Goal: Transaction & Acquisition: Purchase product/service

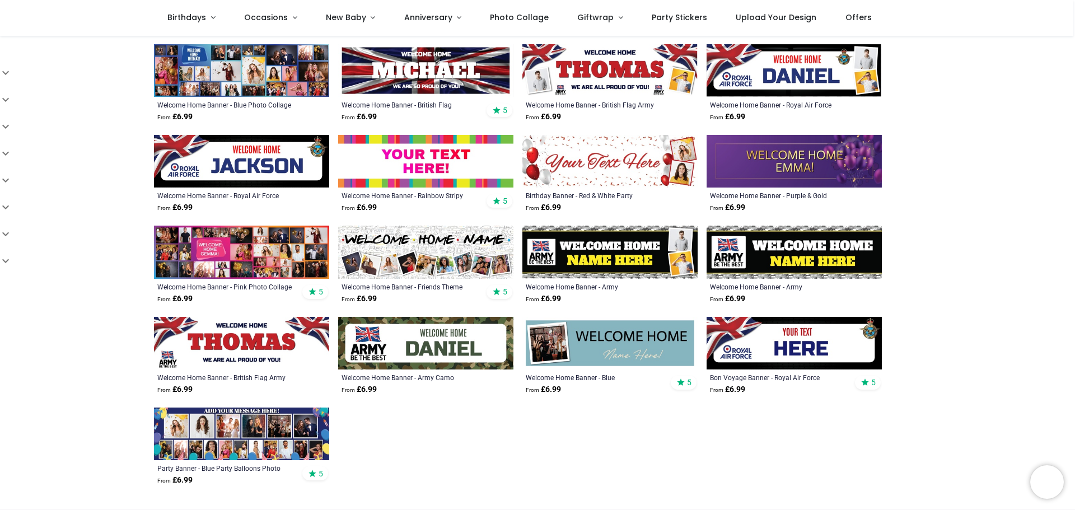
scroll to position [336, 0]
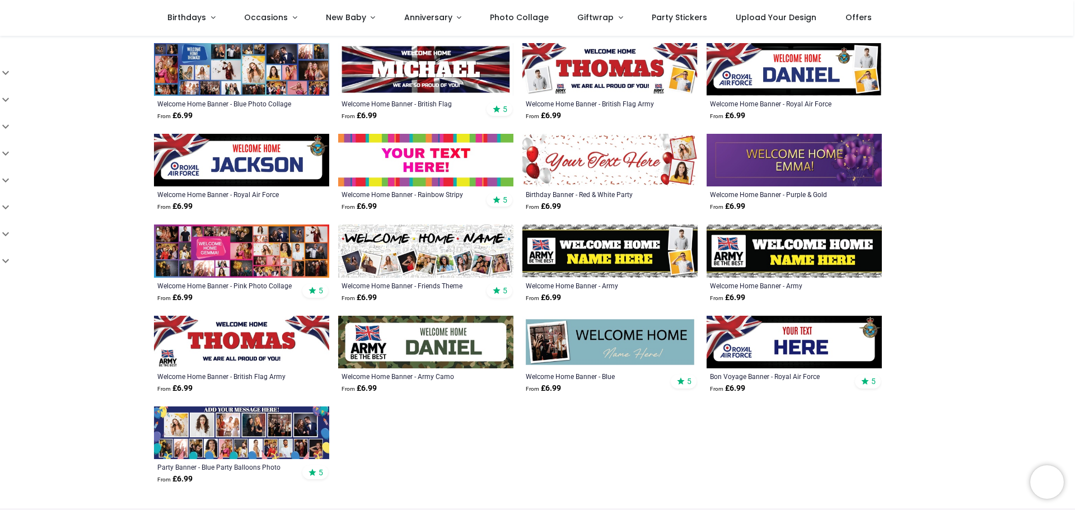
click at [432, 244] on img at bounding box center [425, 251] width 175 height 53
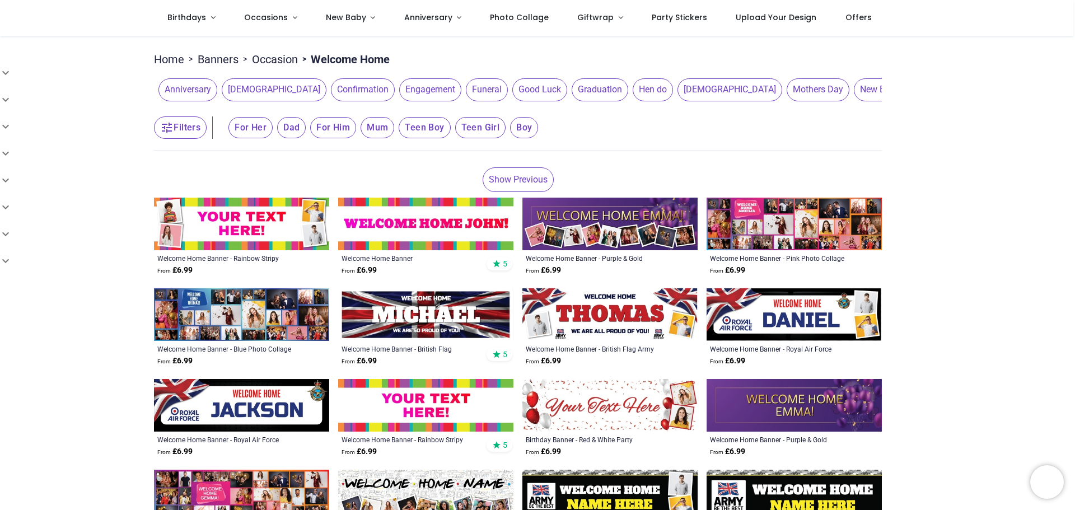
scroll to position [112, 0]
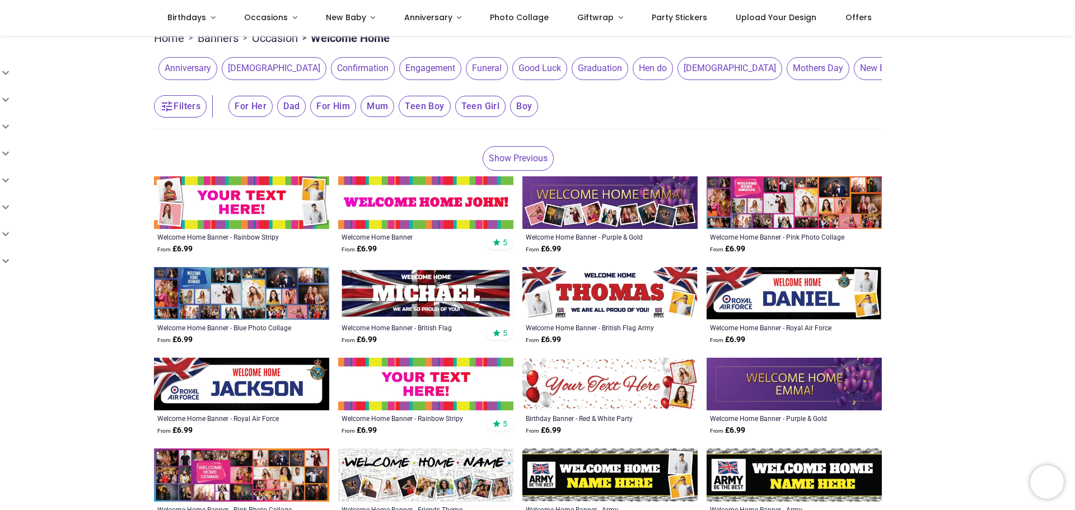
click at [629, 201] on img at bounding box center [609, 202] width 175 height 53
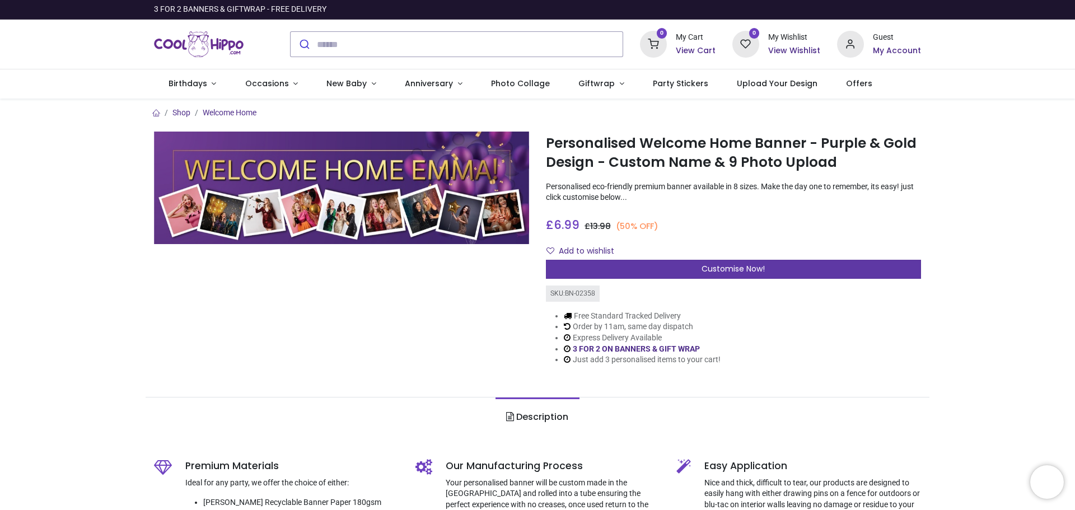
click at [686, 279] on div "Customise Now!" at bounding box center [733, 269] width 375 height 19
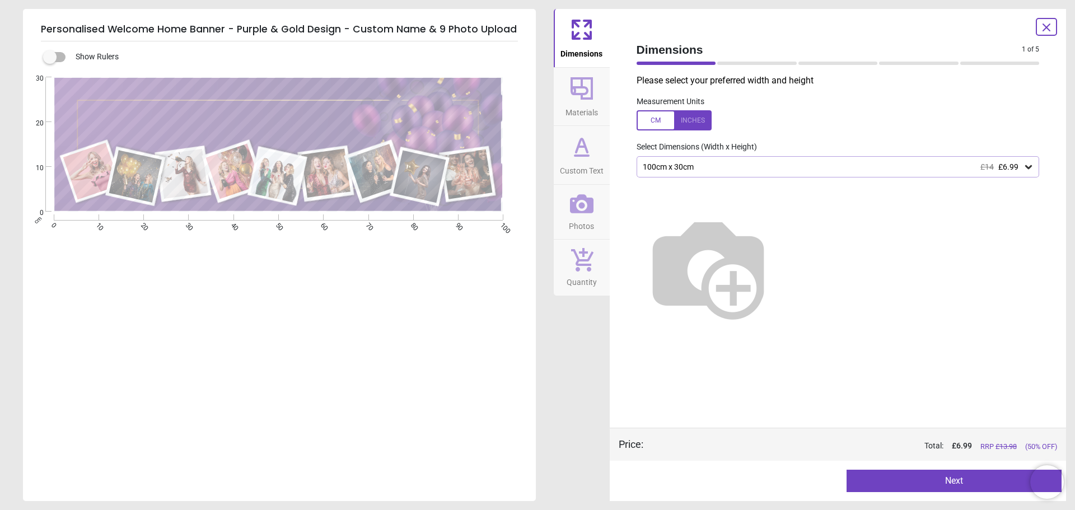
click at [582, 151] on icon at bounding box center [581, 146] width 27 height 27
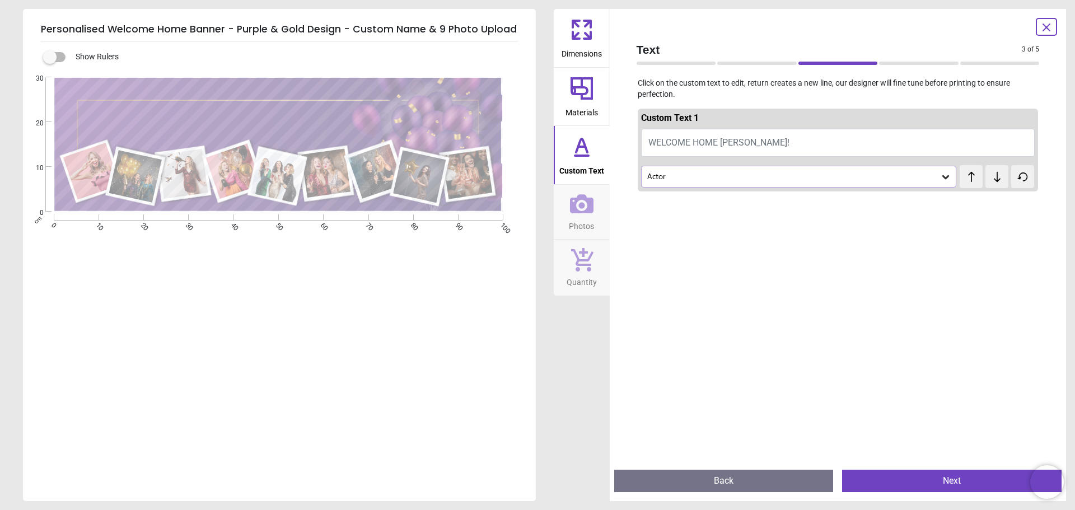
click at [730, 139] on span "WELCOME HOME [PERSON_NAME]!" at bounding box center [718, 142] width 141 height 11
click at [729, 145] on span "WELCOME HOME [PERSON_NAME]!" at bounding box center [718, 142] width 141 height 11
click at [715, 142] on button "Welcome Home Emma & [PERSON_NAME]" at bounding box center [838, 143] width 394 height 28
click at [989, 182] on icon at bounding box center [997, 176] width 17 height 11
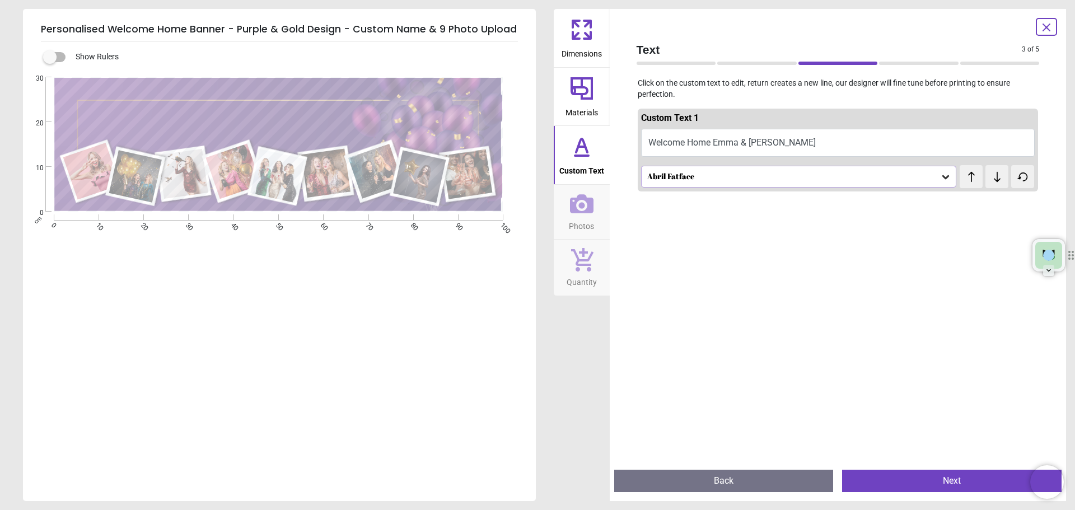
scroll to position [0, 0]
click at [989, 182] on icon at bounding box center [997, 176] width 17 height 11
click at [989, 183] on icon at bounding box center [997, 176] width 17 height 11
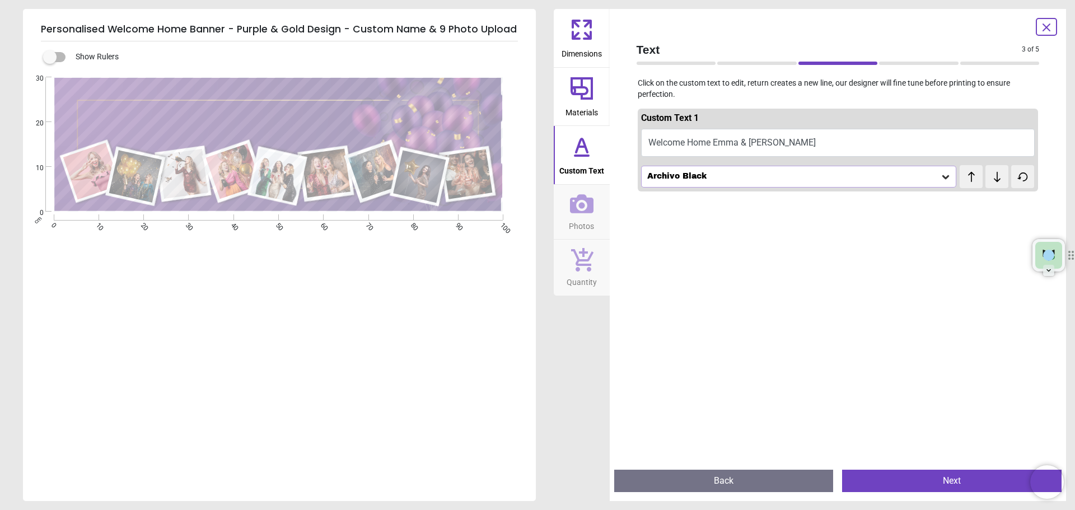
click at [264, 122] on textarea "**********" at bounding box center [278, 122] width 387 height 20
click at [269, 124] on textarea "**********" at bounding box center [278, 122] width 387 height 20
click at [839, 139] on button "Welcome Home" at bounding box center [838, 143] width 394 height 28
click at [722, 144] on button "Welcome Home" at bounding box center [838, 143] width 394 height 28
click at [708, 143] on button "Welcome Home" at bounding box center [838, 143] width 394 height 28
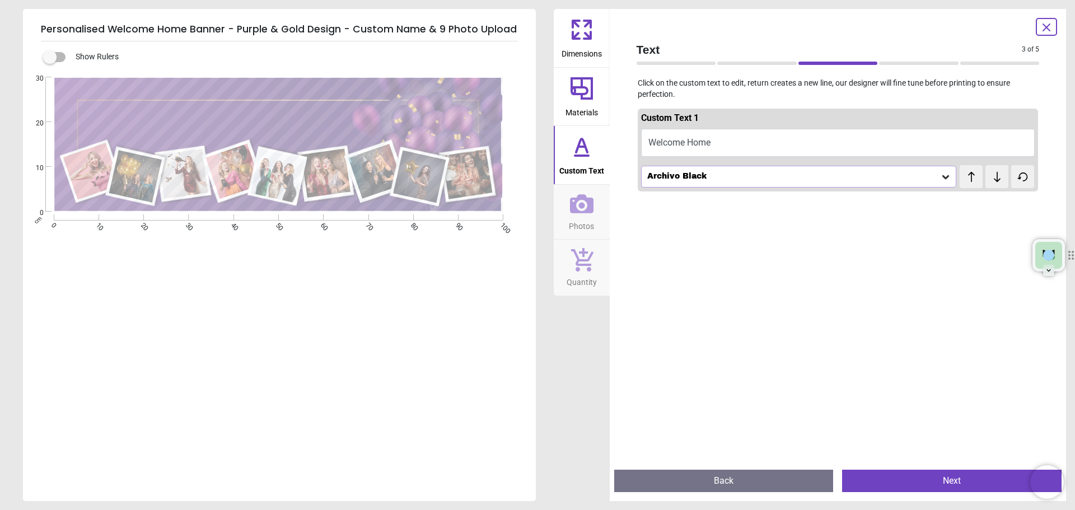
click at [655, 144] on button "Welcome Home" at bounding box center [838, 143] width 394 height 28
click at [669, 139] on button "Welcome Home" at bounding box center [838, 143] width 394 height 28
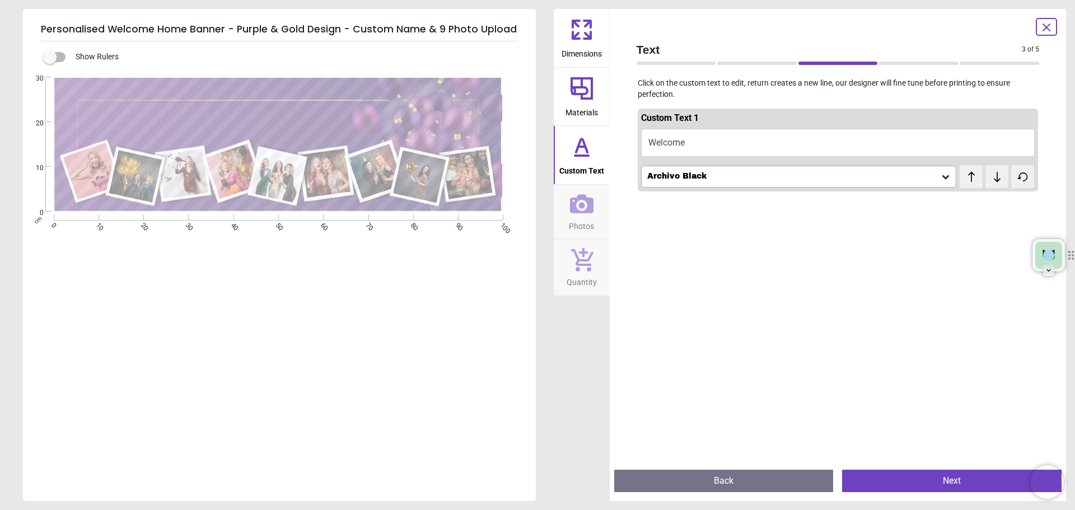
type textarea "*"
type textarea "**********"
click at [964, 178] on icon at bounding box center [971, 176] width 17 height 11
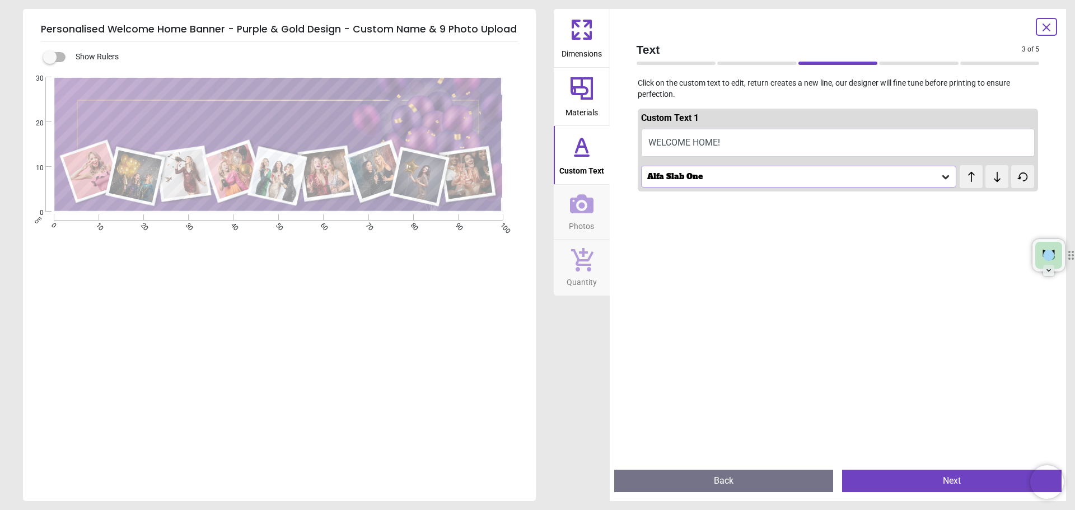
click at [964, 178] on icon at bounding box center [971, 176] width 17 height 11
click at [966, 176] on div "test test" at bounding box center [974, 170] width 28 height 11
click at [968, 178] on icon at bounding box center [971, 176] width 17 height 11
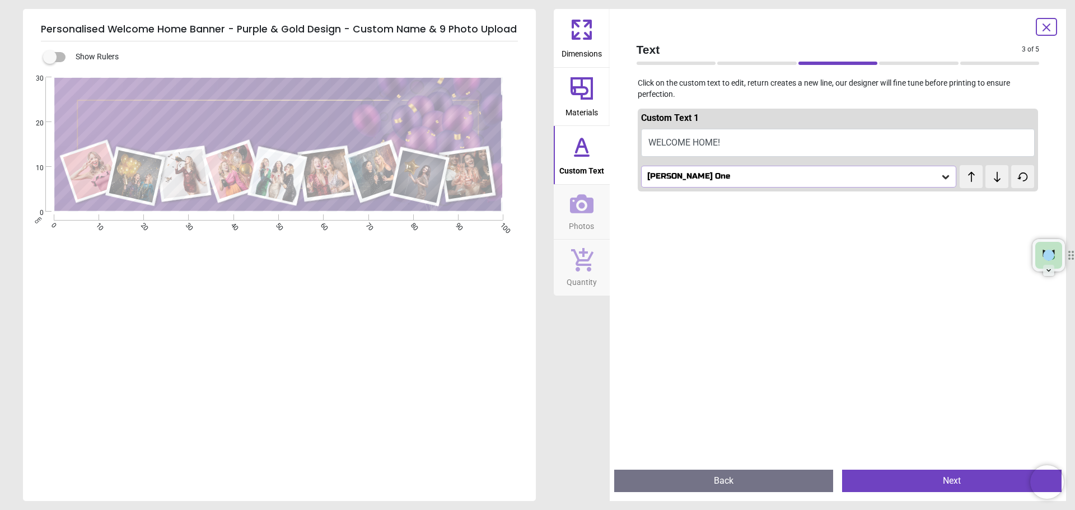
click at [968, 178] on icon at bounding box center [971, 176] width 17 height 11
click at [974, 178] on span "test" at bounding box center [980, 171] width 13 height 14
click at [998, 180] on icon at bounding box center [997, 176] width 17 height 11
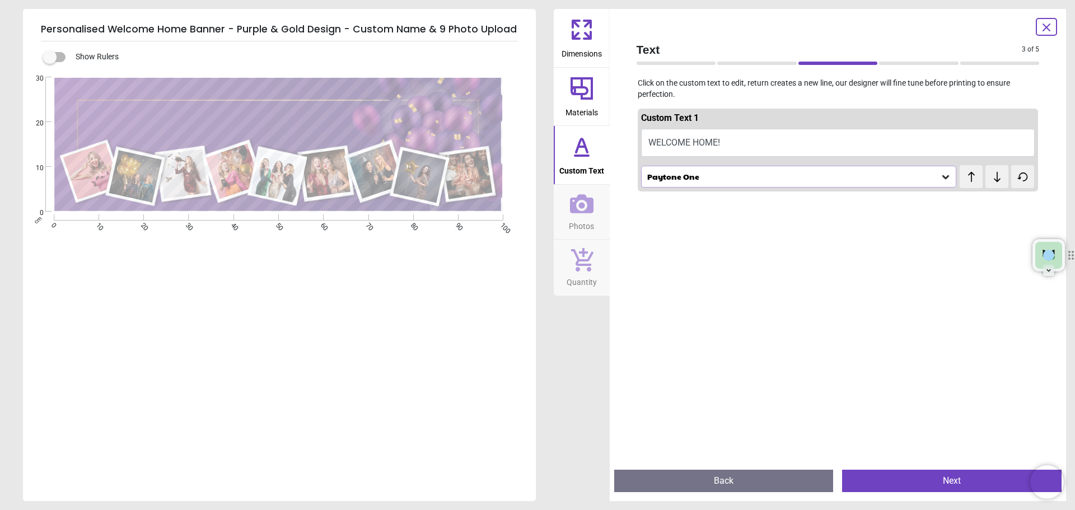
click at [998, 180] on icon at bounding box center [997, 176] width 17 height 11
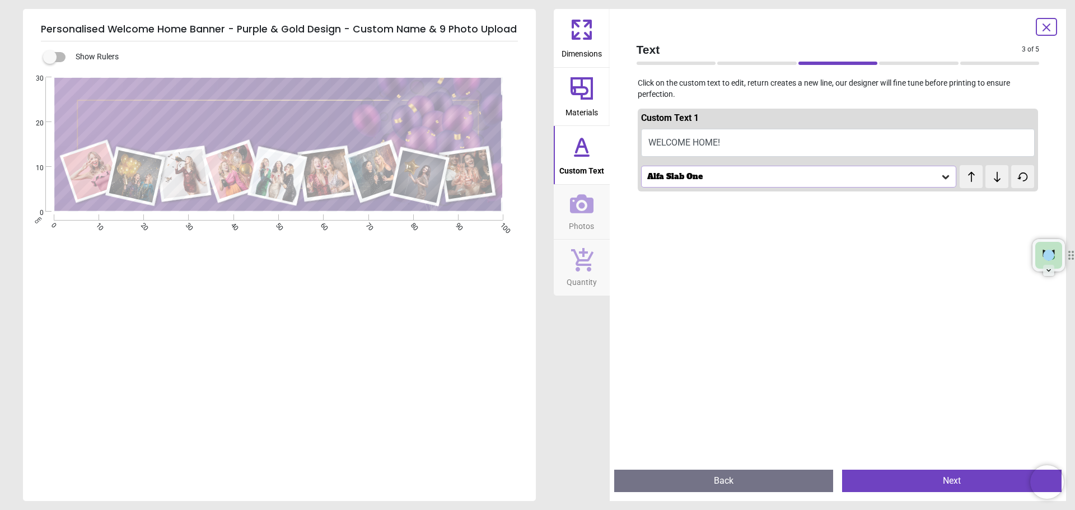
click at [998, 180] on icon at bounding box center [997, 176] width 17 height 11
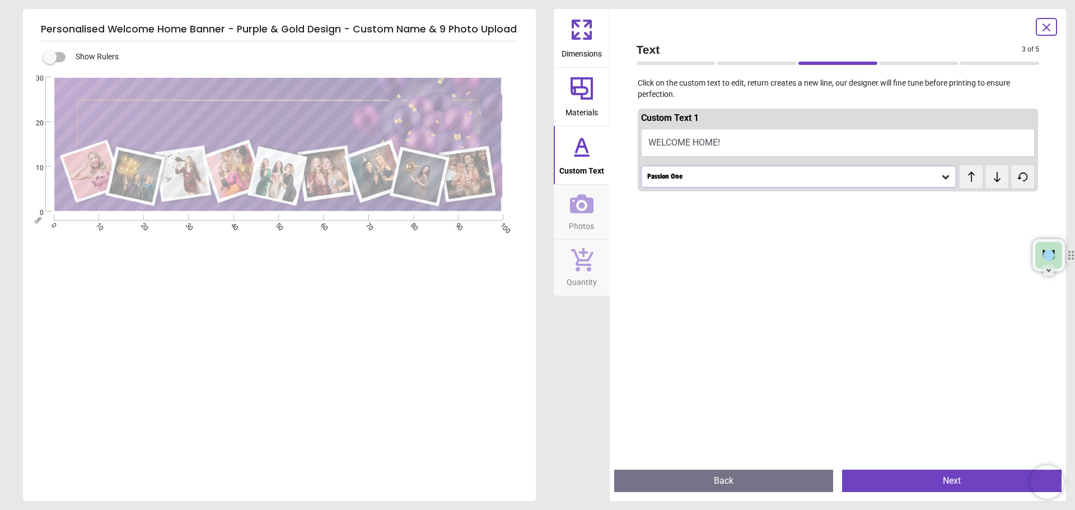
click at [998, 180] on icon at bounding box center [997, 176] width 17 height 11
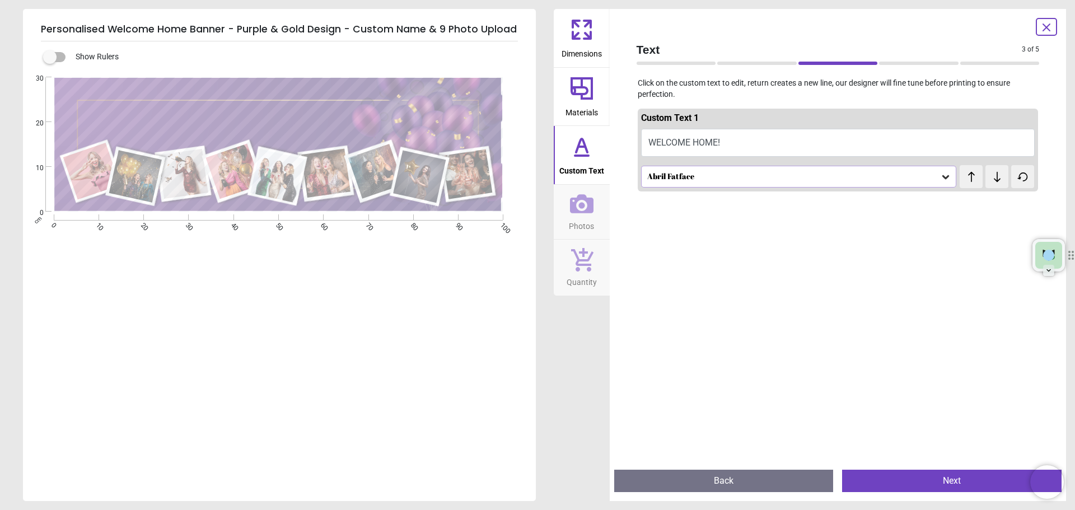
click at [583, 96] on icon at bounding box center [581, 88] width 27 height 27
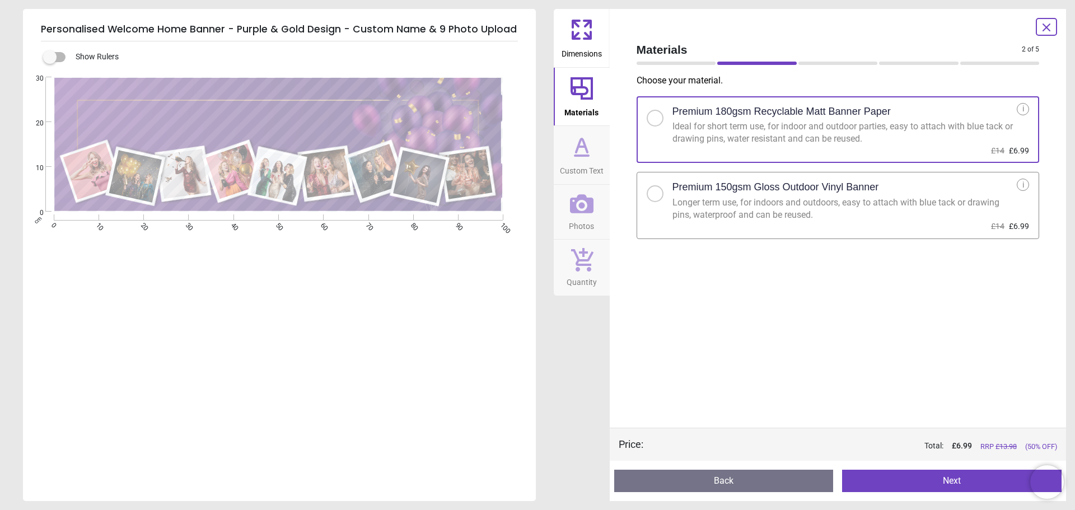
click at [662, 61] on div "2 of 6" at bounding box center [838, 63] width 412 height 11
click at [705, 482] on button "Back" at bounding box center [724, 481] width 220 height 22
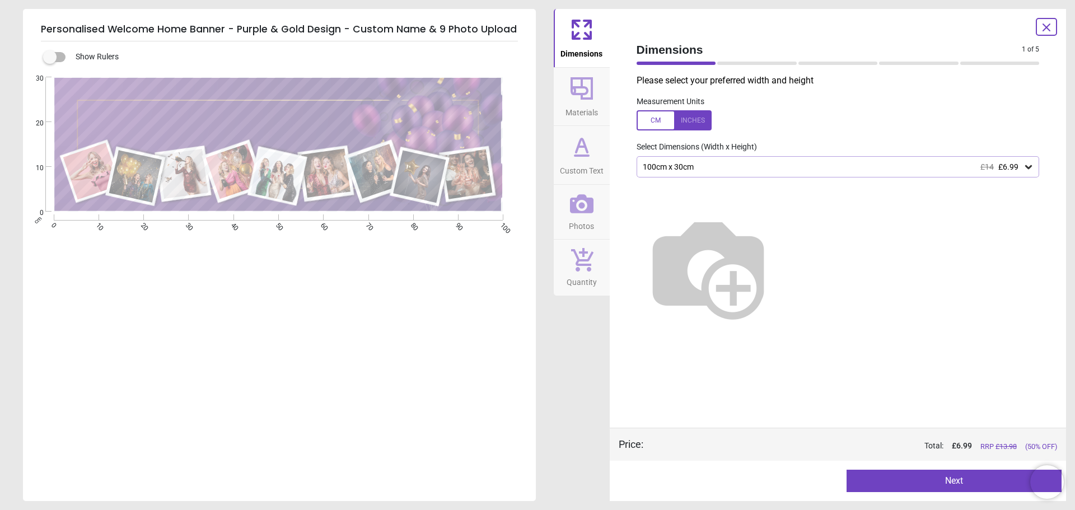
click at [747, 168] on div "100cm x 30cm £14 £6.99" at bounding box center [833, 167] width 382 height 10
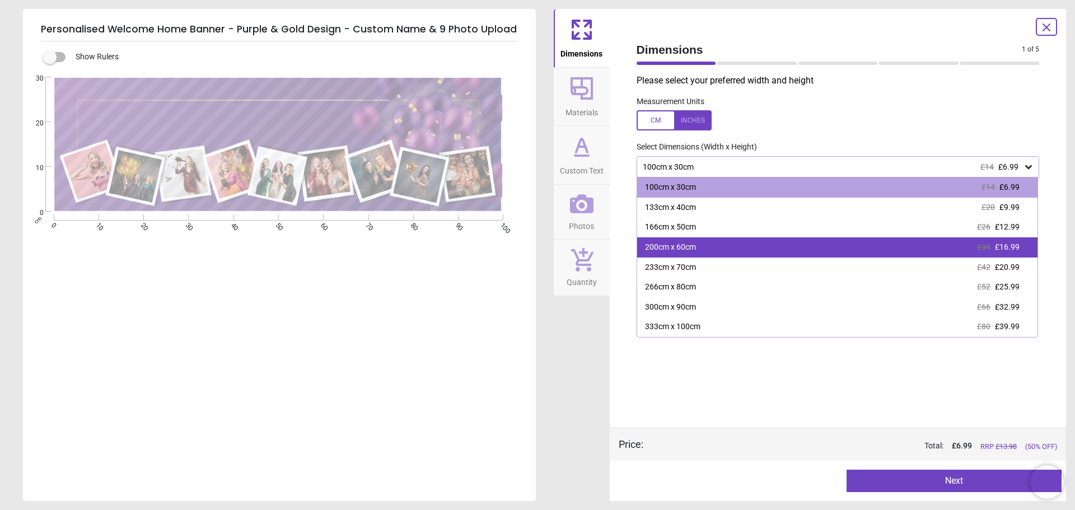
click at [711, 244] on div "200cm x 60cm £34 £16.99" at bounding box center [837, 247] width 401 height 20
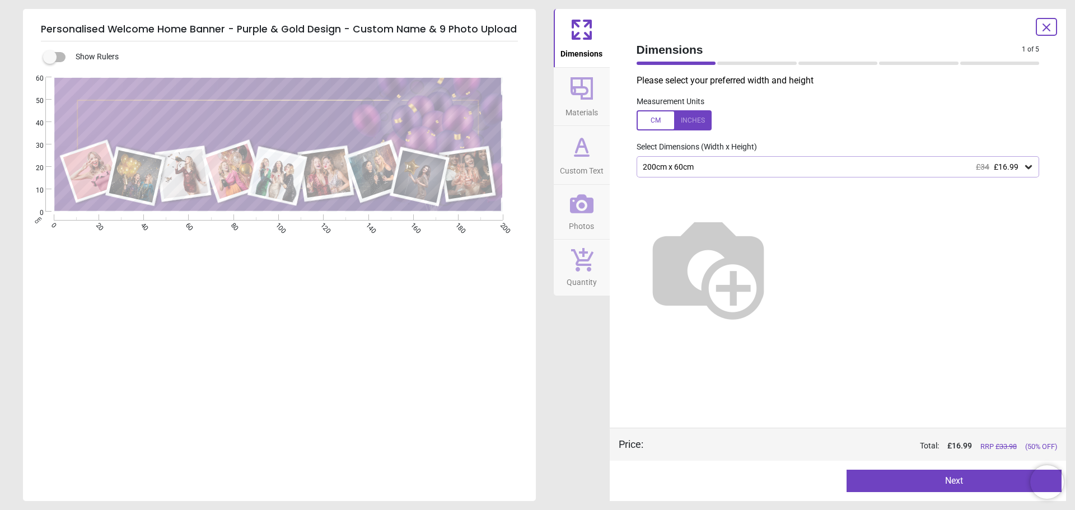
click at [899, 479] on button "Next" at bounding box center [954, 481] width 215 height 22
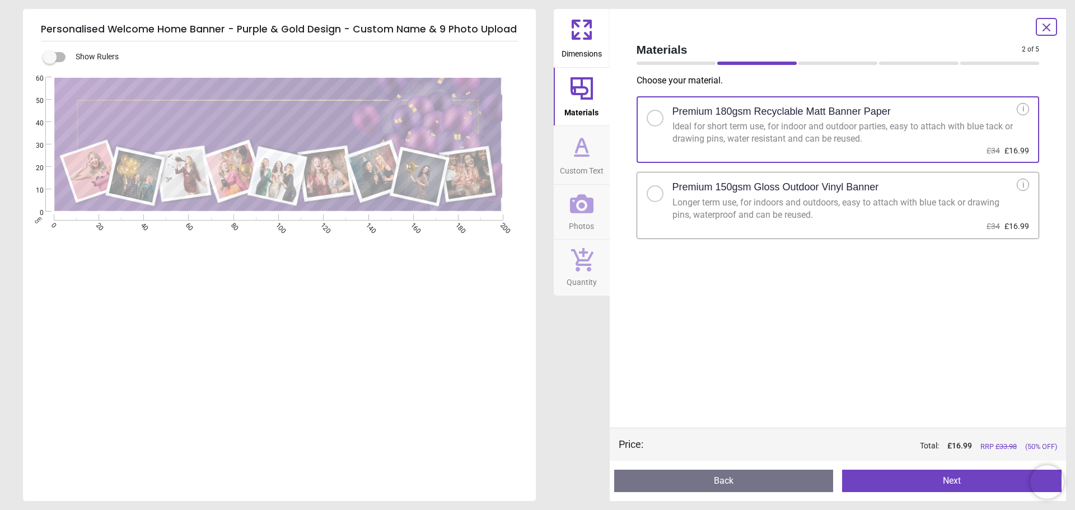
click at [937, 481] on button "Next" at bounding box center [952, 481] width 220 height 22
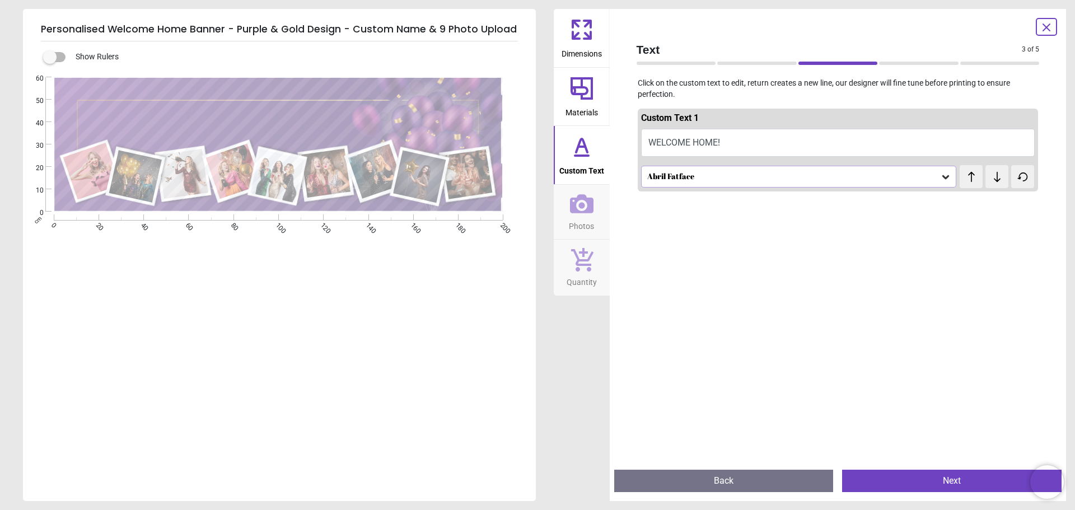
click at [932, 483] on button "Next" at bounding box center [952, 481] width 220 height 22
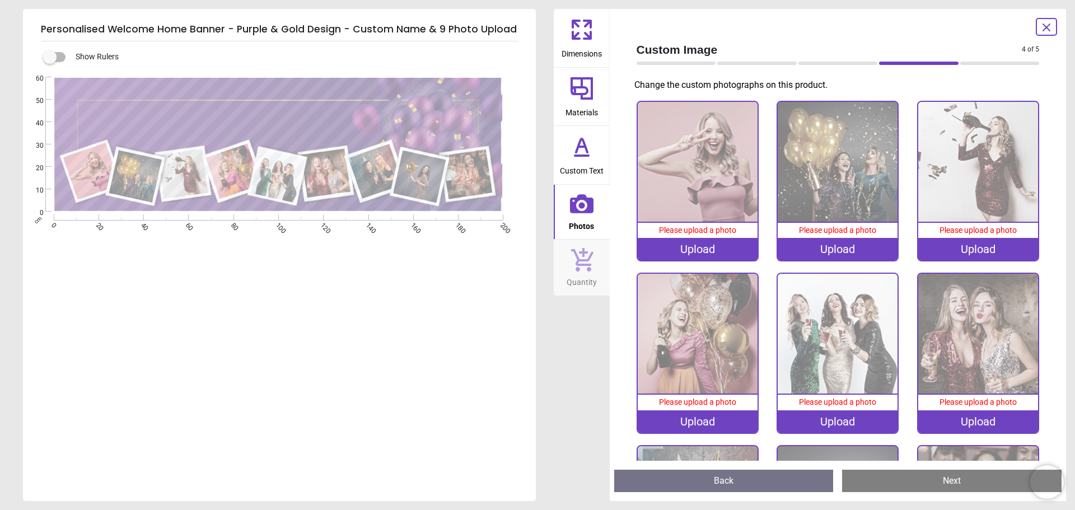
click at [689, 249] on div "Upload" at bounding box center [698, 249] width 120 height 22
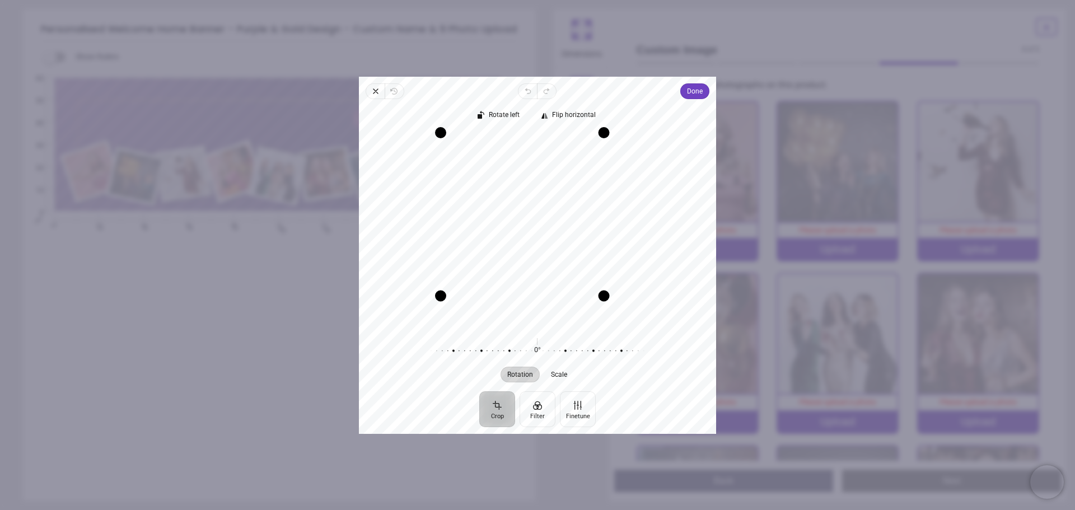
drag, startPoint x: 629, startPoint y: 321, endPoint x: 601, endPoint y: 288, distance: 43.3
click at [601, 290] on div "Drag corner br" at bounding box center [604, 295] width 11 height 11
drag, startPoint x: 549, startPoint y: 284, endPoint x: 529, endPoint y: 254, distance: 35.6
click at [529, 254] on div "Recenter" at bounding box center [537, 229] width 339 height 194
click at [691, 91] on span "Done" at bounding box center [695, 91] width 16 height 13
